Goal: Navigation & Orientation: Find specific page/section

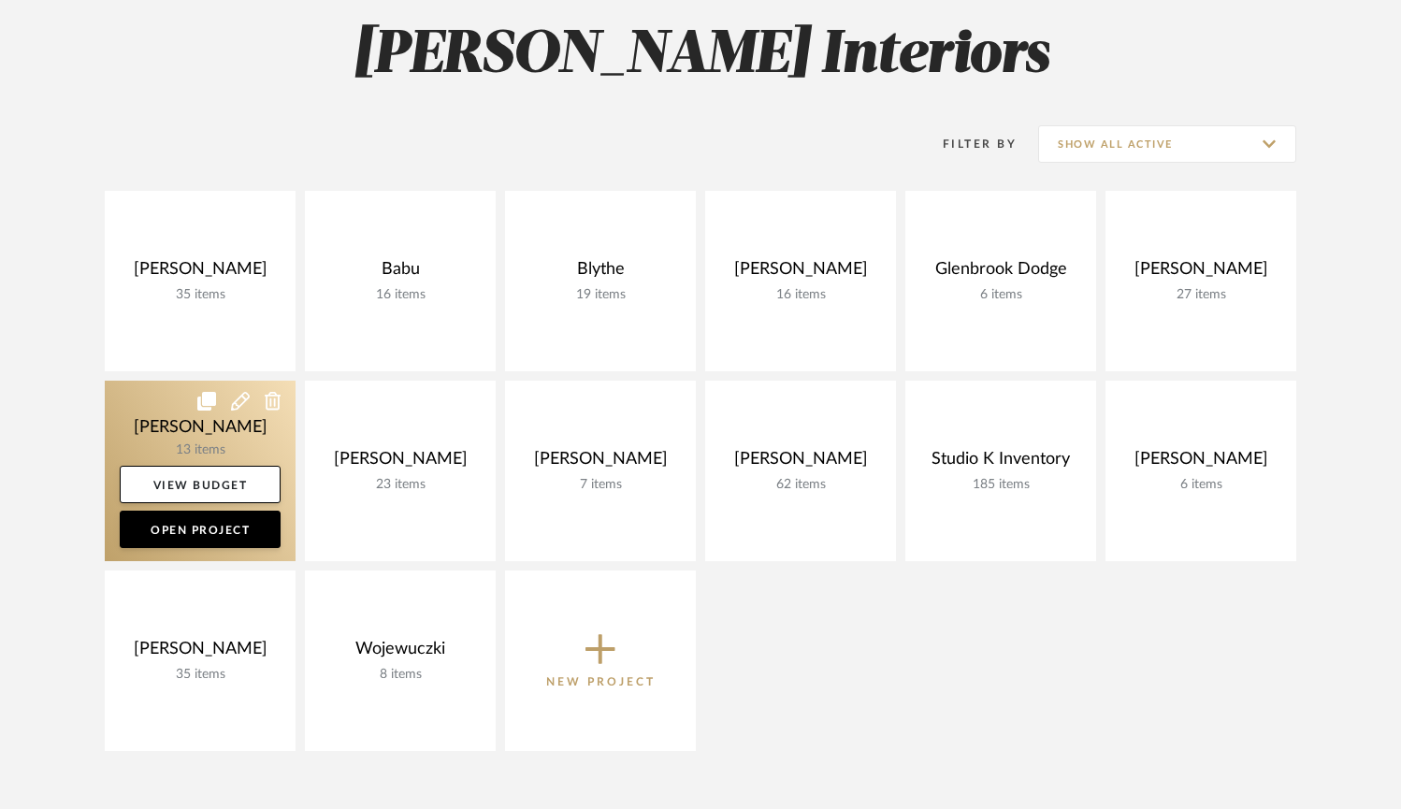
scroll to position [284, 0]
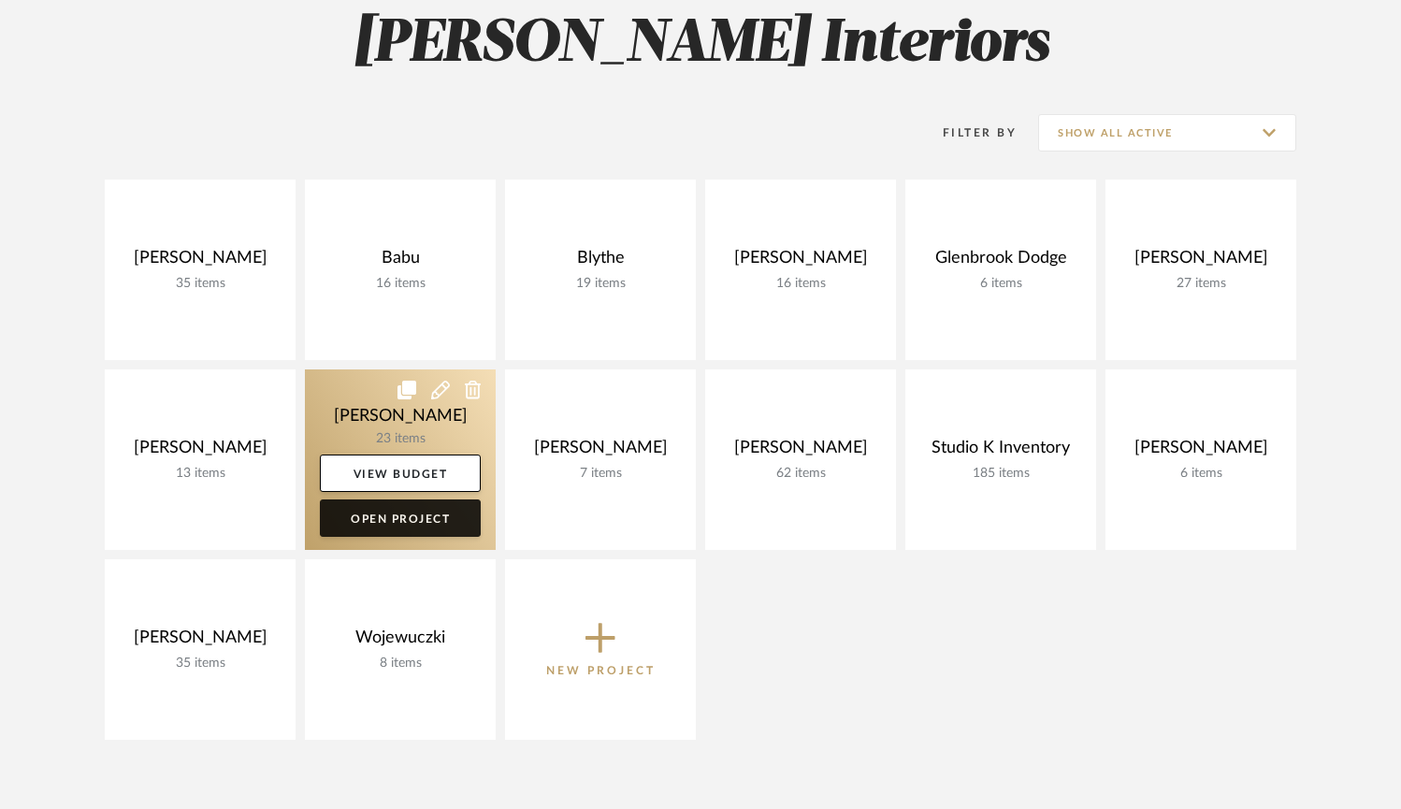
click at [398, 518] on link "Open Project" at bounding box center [400, 518] width 161 height 37
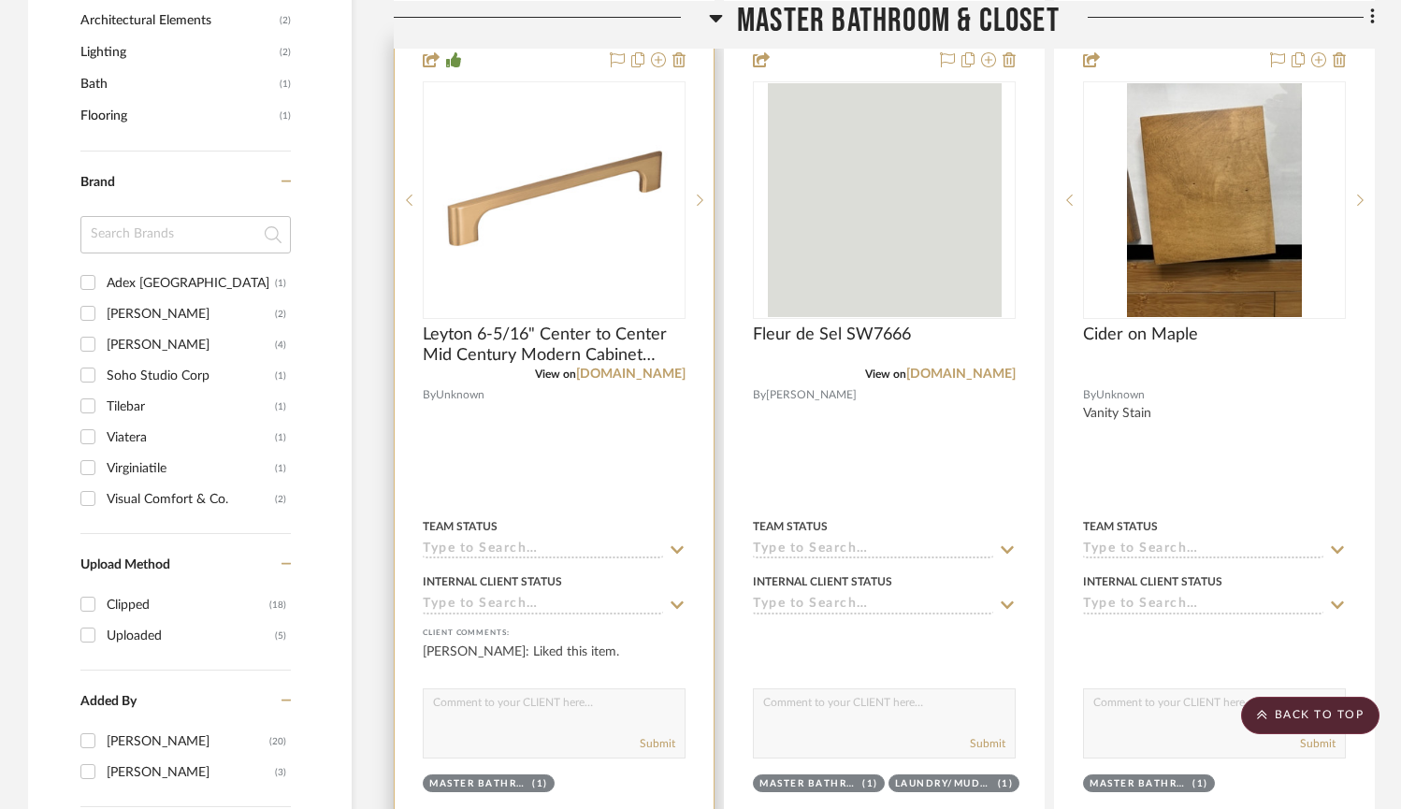
scroll to position [1302, 0]
click at [601, 376] on link "[DOMAIN_NAME]" at bounding box center [630, 375] width 109 height 13
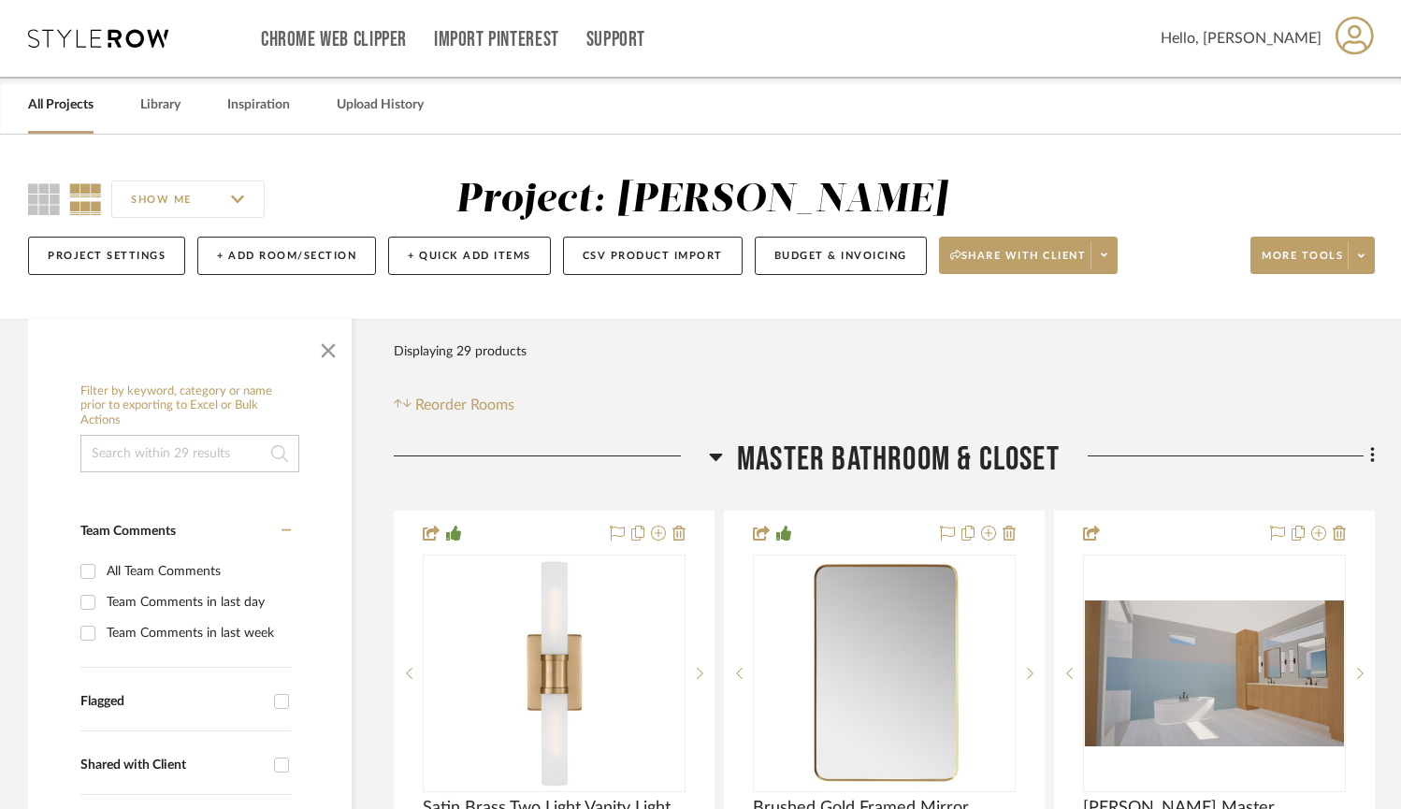
scroll to position [0, 0]
click at [62, 109] on link "All Projects" at bounding box center [60, 105] width 65 height 25
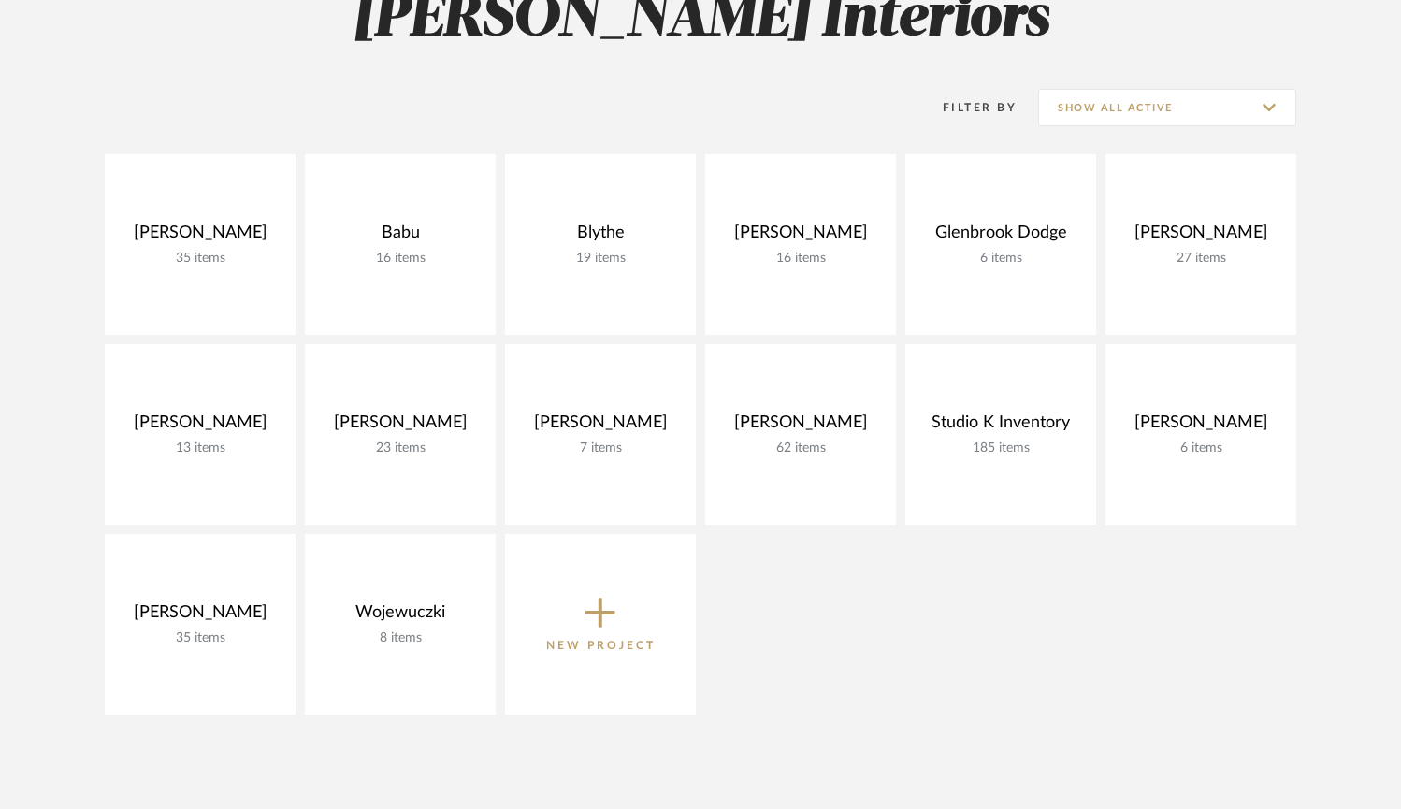
scroll to position [313, 0]
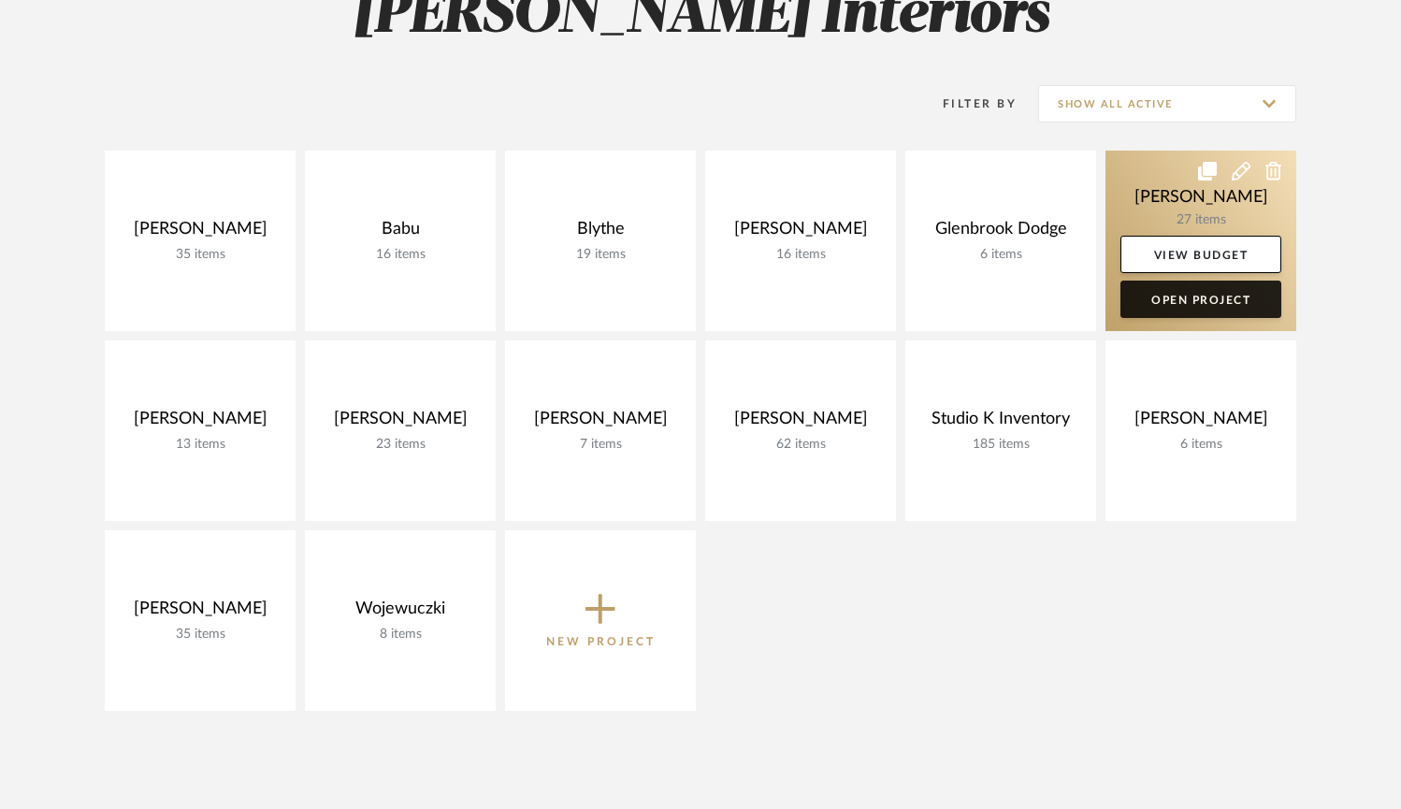
click at [1212, 300] on link "Open Project" at bounding box center [1201, 299] width 161 height 37
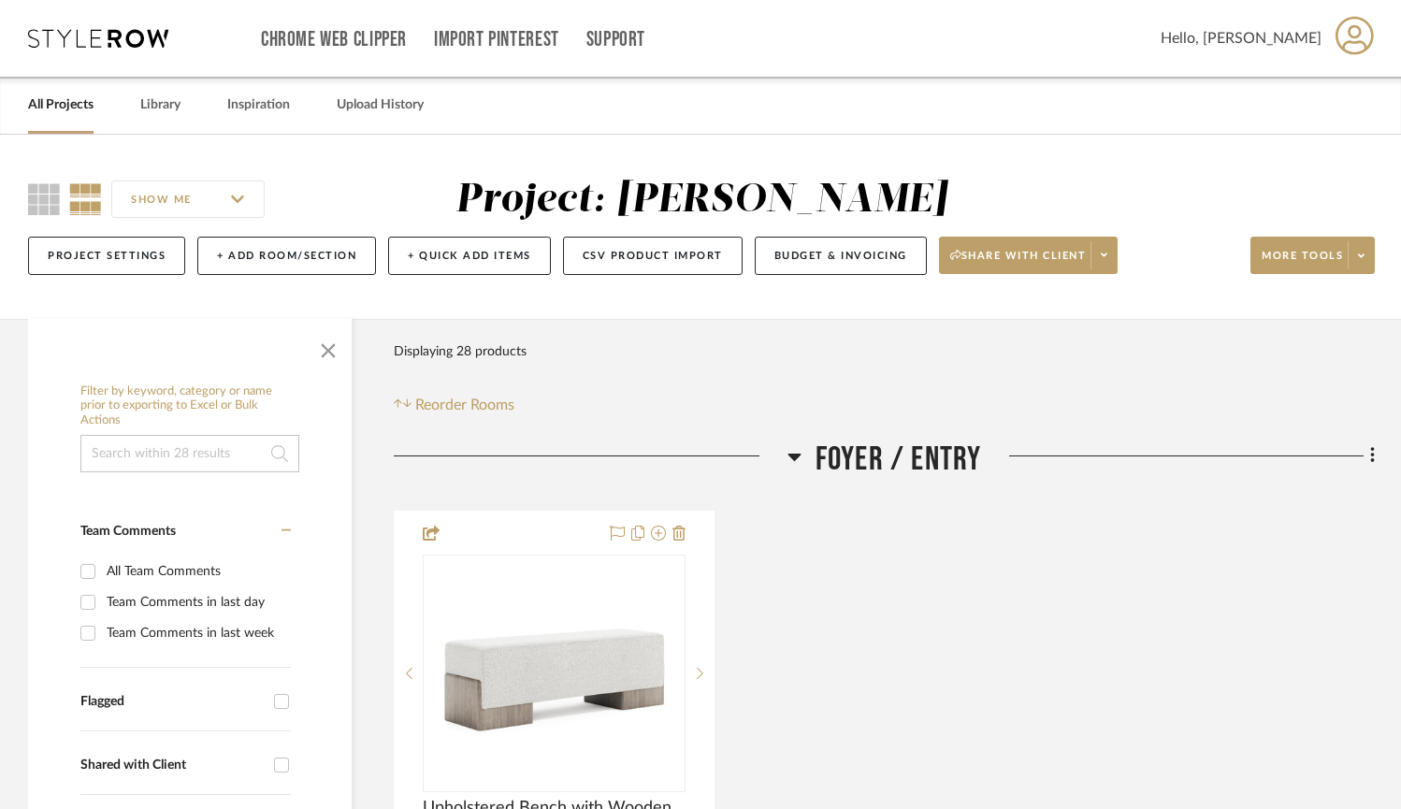
click at [71, 125] on div "All Projects" at bounding box center [60, 105] width 65 height 57
click at [65, 108] on link "All Projects" at bounding box center [60, 105] width 65 height 25
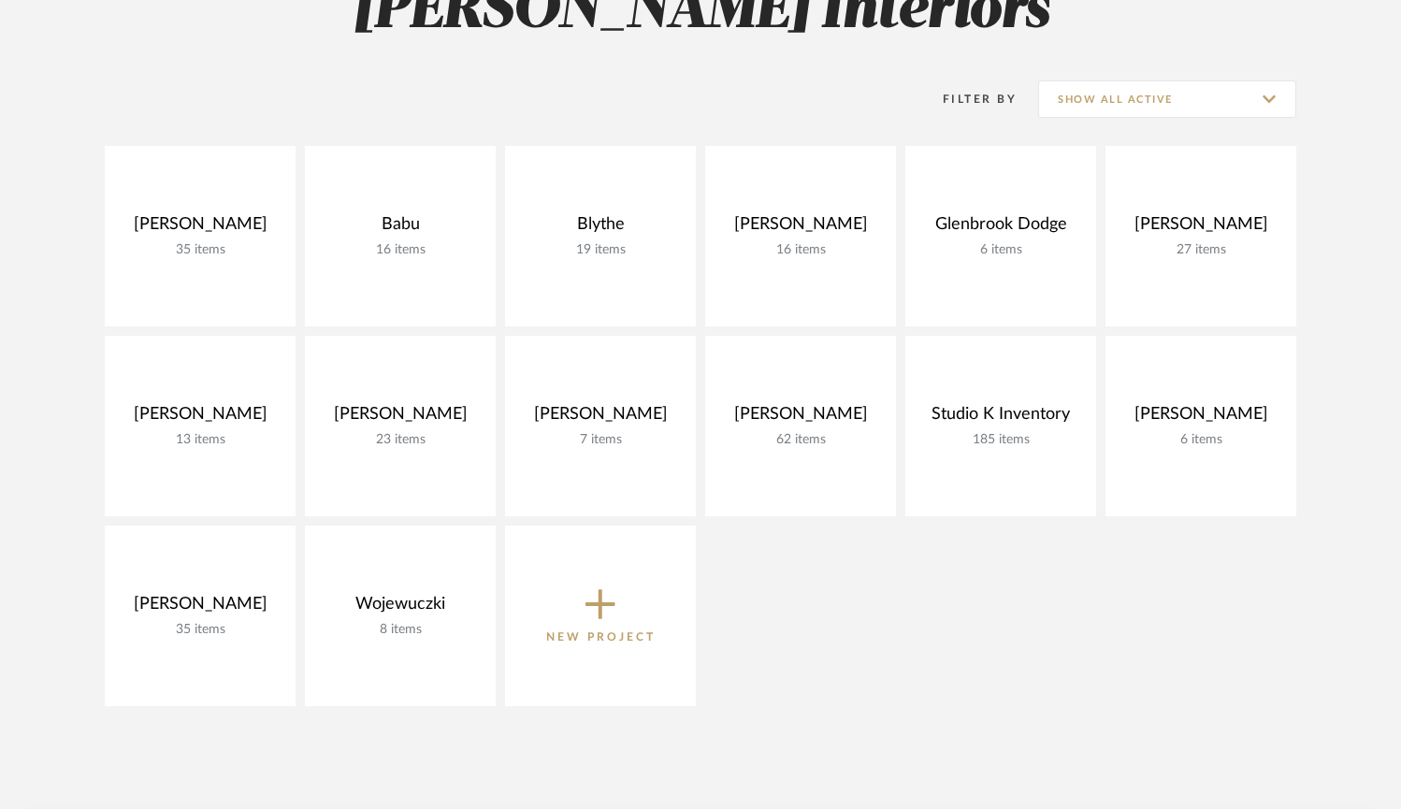
scroll to position [319, 0]
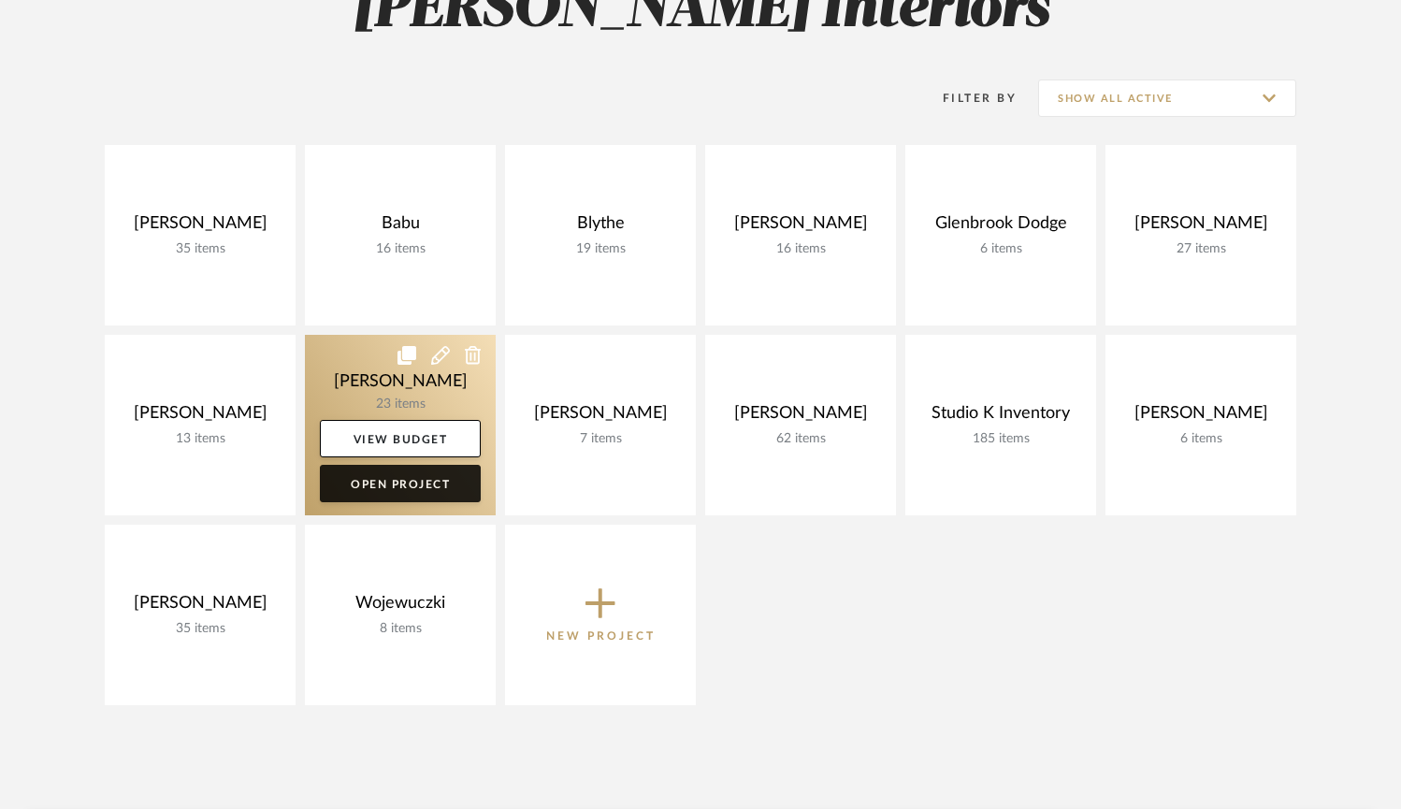
click at [360, 492] on link "Open Project" at bounding box center [400, 483] width 161 height 37
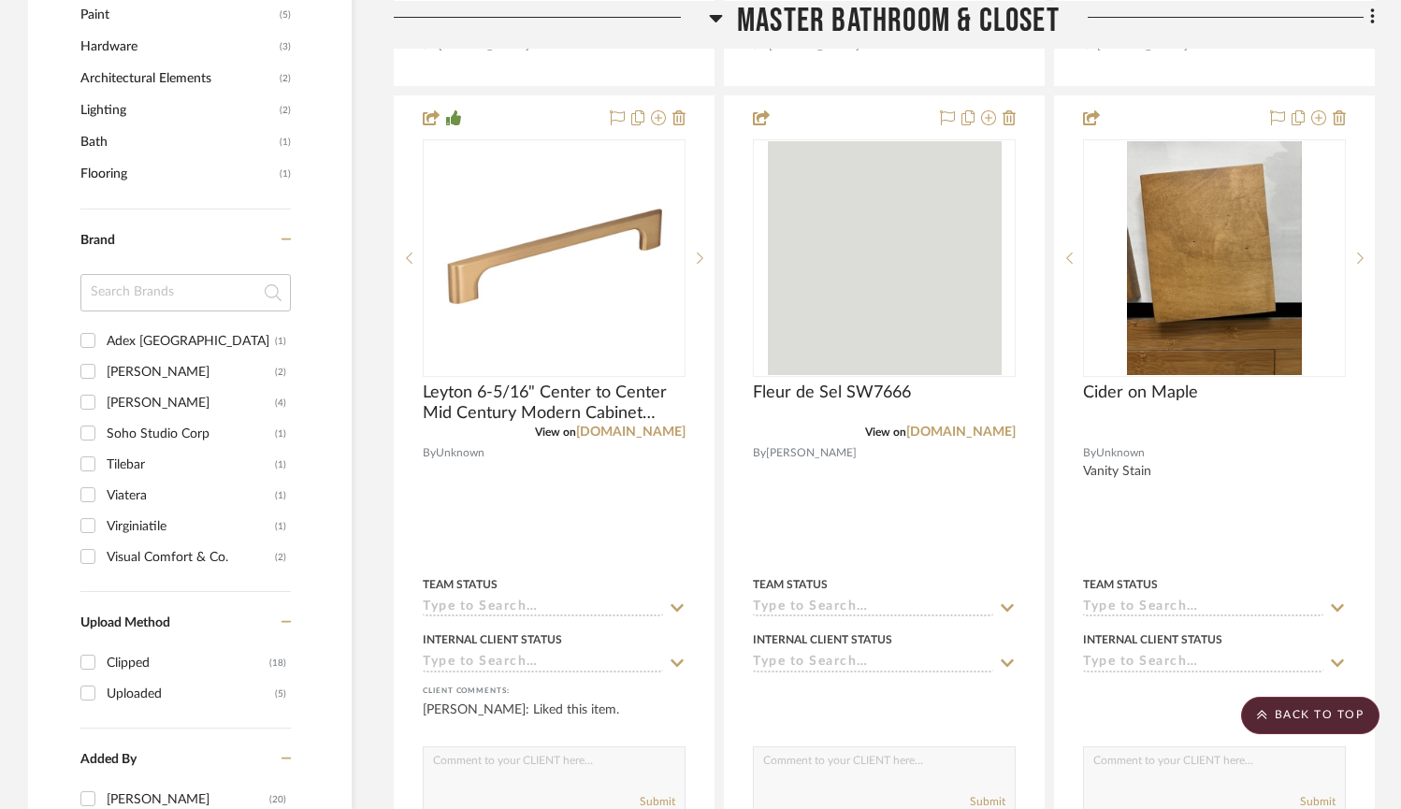
scroll to position [1444, 0]
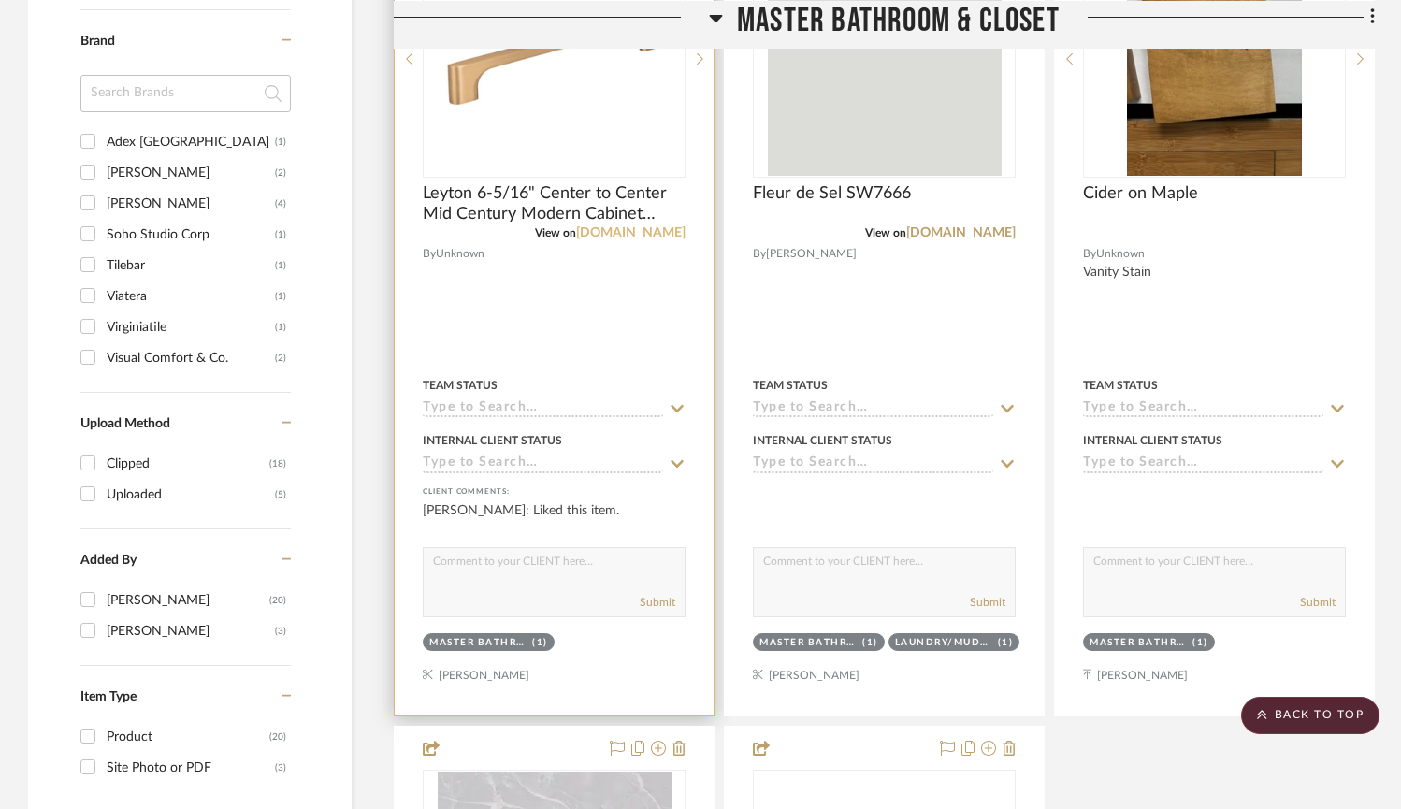
click at [646, 234] on link "[DOMAIN_NAME]" at bounding box center [630, 232] width 109 height 13
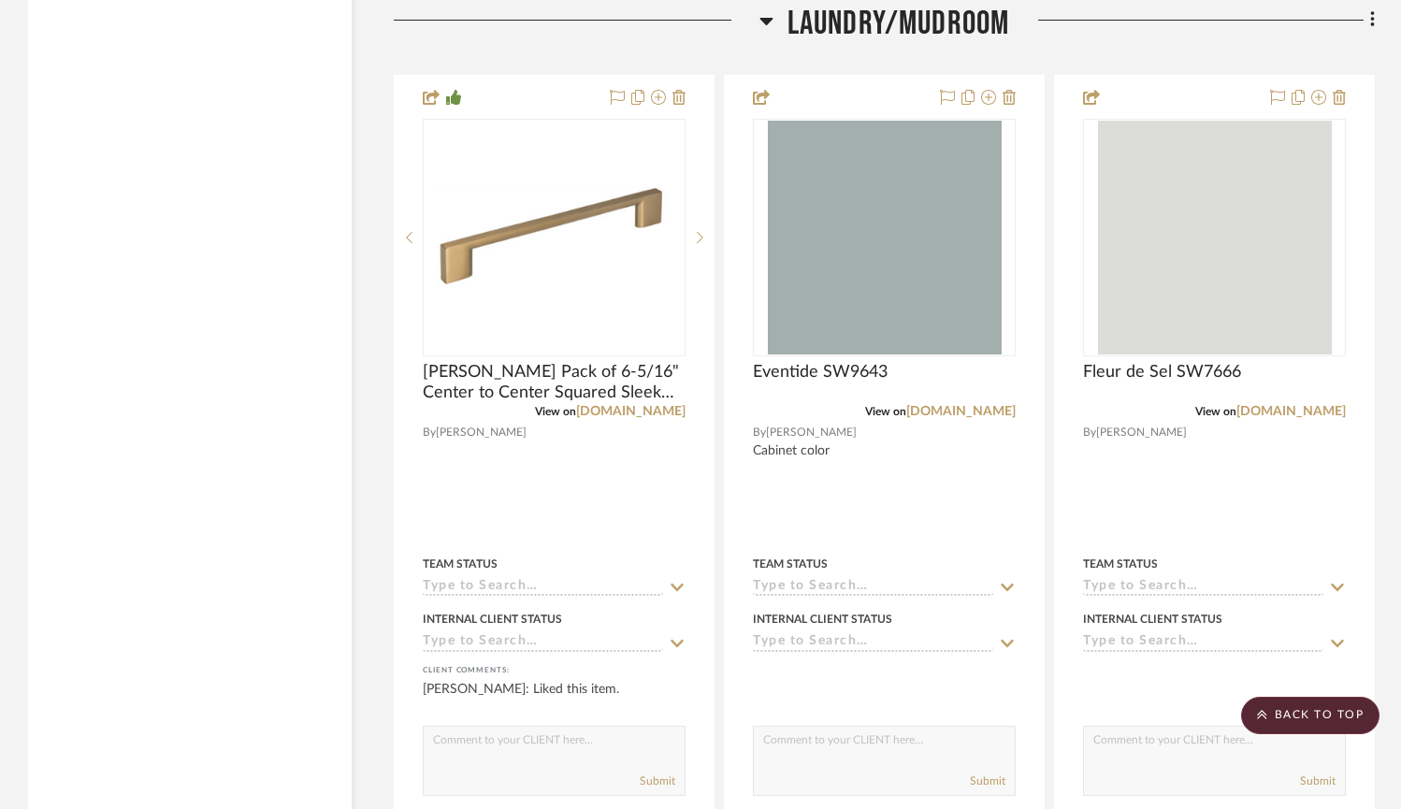
scroll to position [3083, 0]
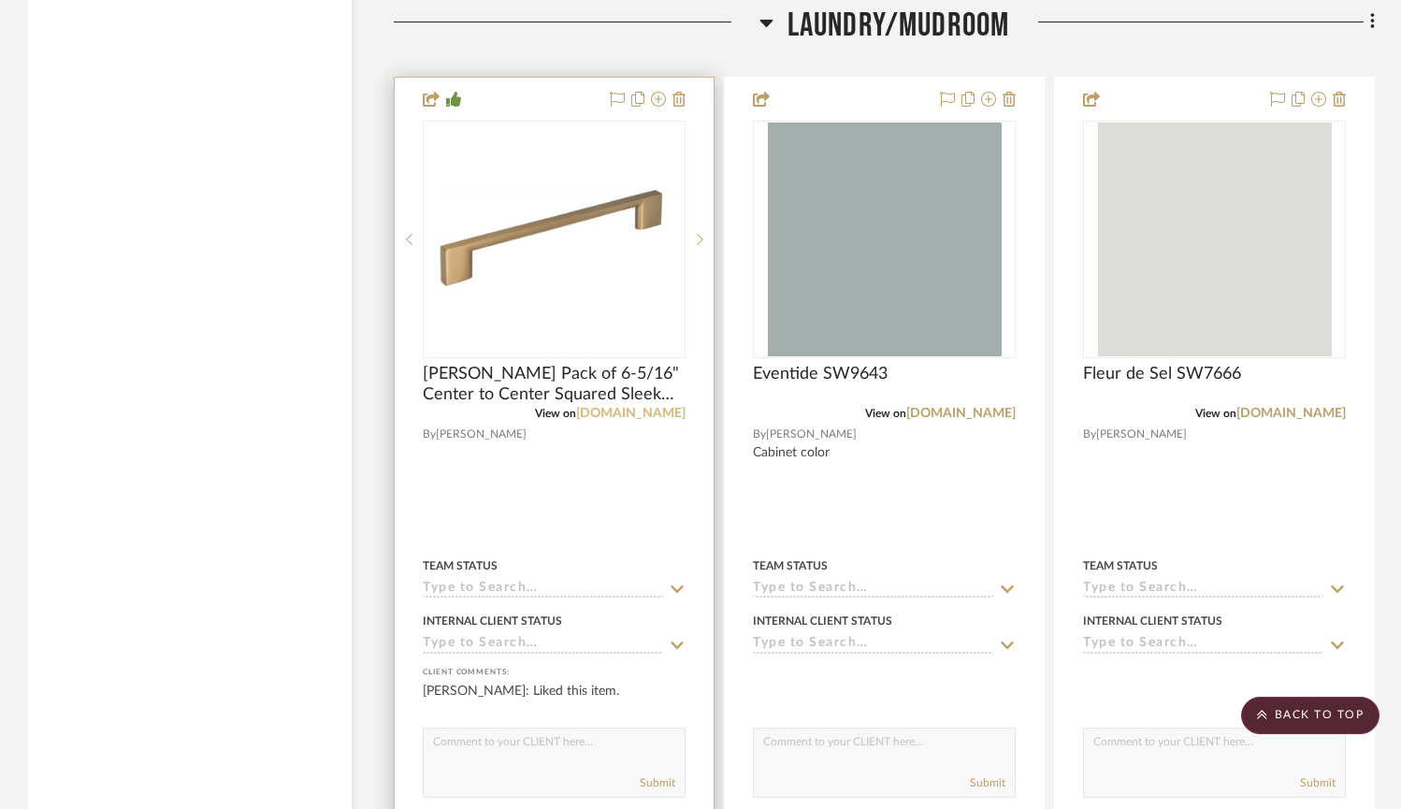
click at [629, 409] on link "[DOMAIN_NAME]" at bounding box center [630, 413] width 109 height 13
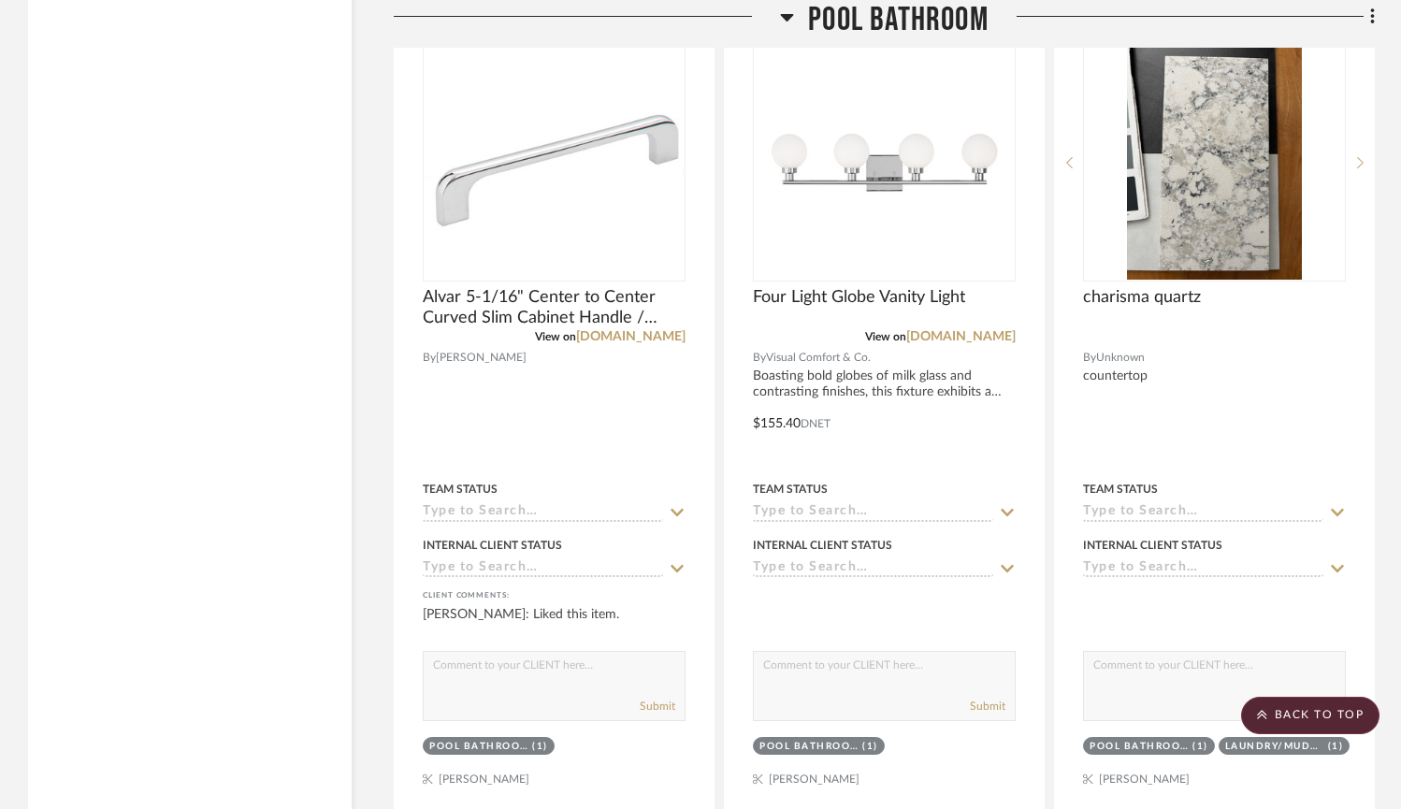
scroll to position [4906, 0]
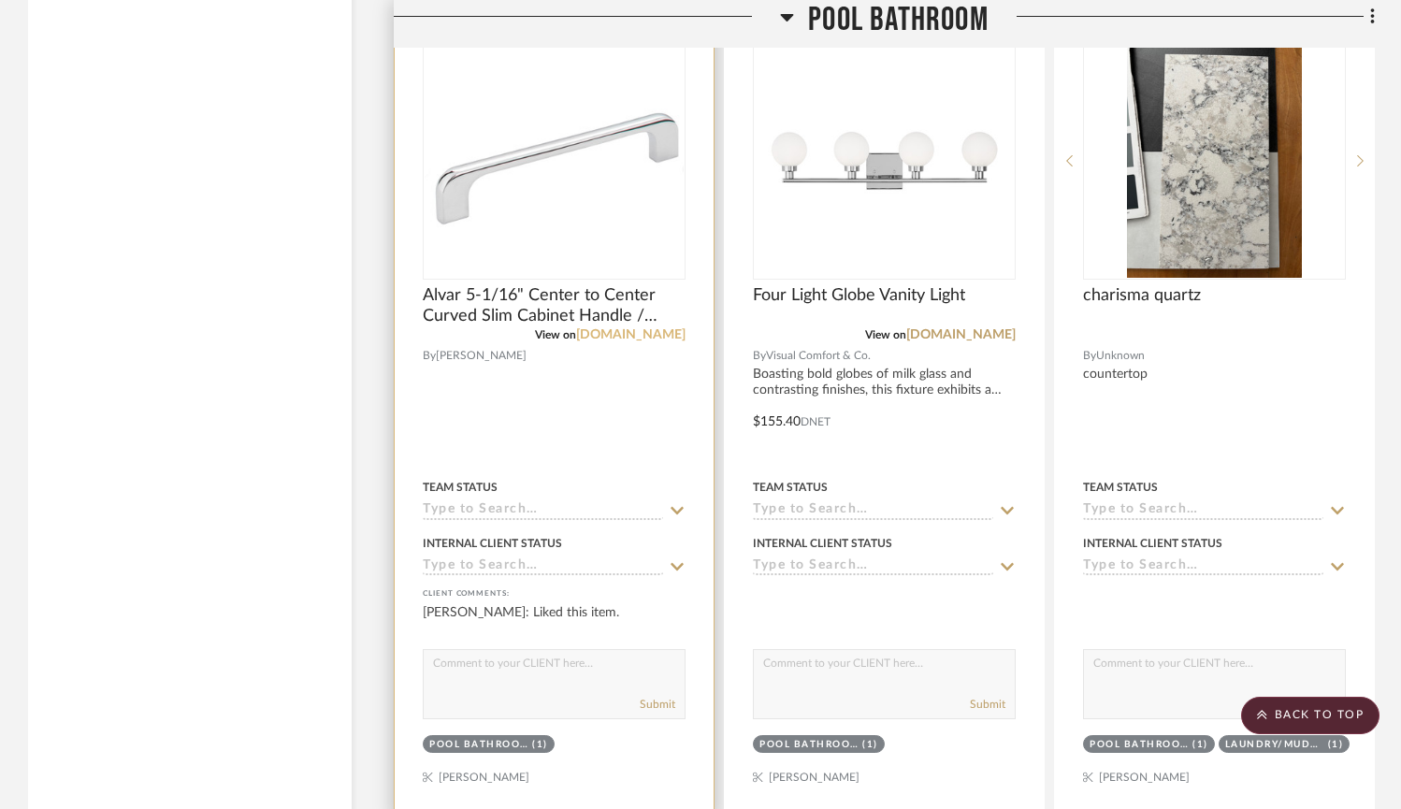
click at [621, 336] on link "[DOMAIN_NAME]" at bounding box center [630, 334] width 109 height 13
